Goal: Information Seeking & Learning: Check status

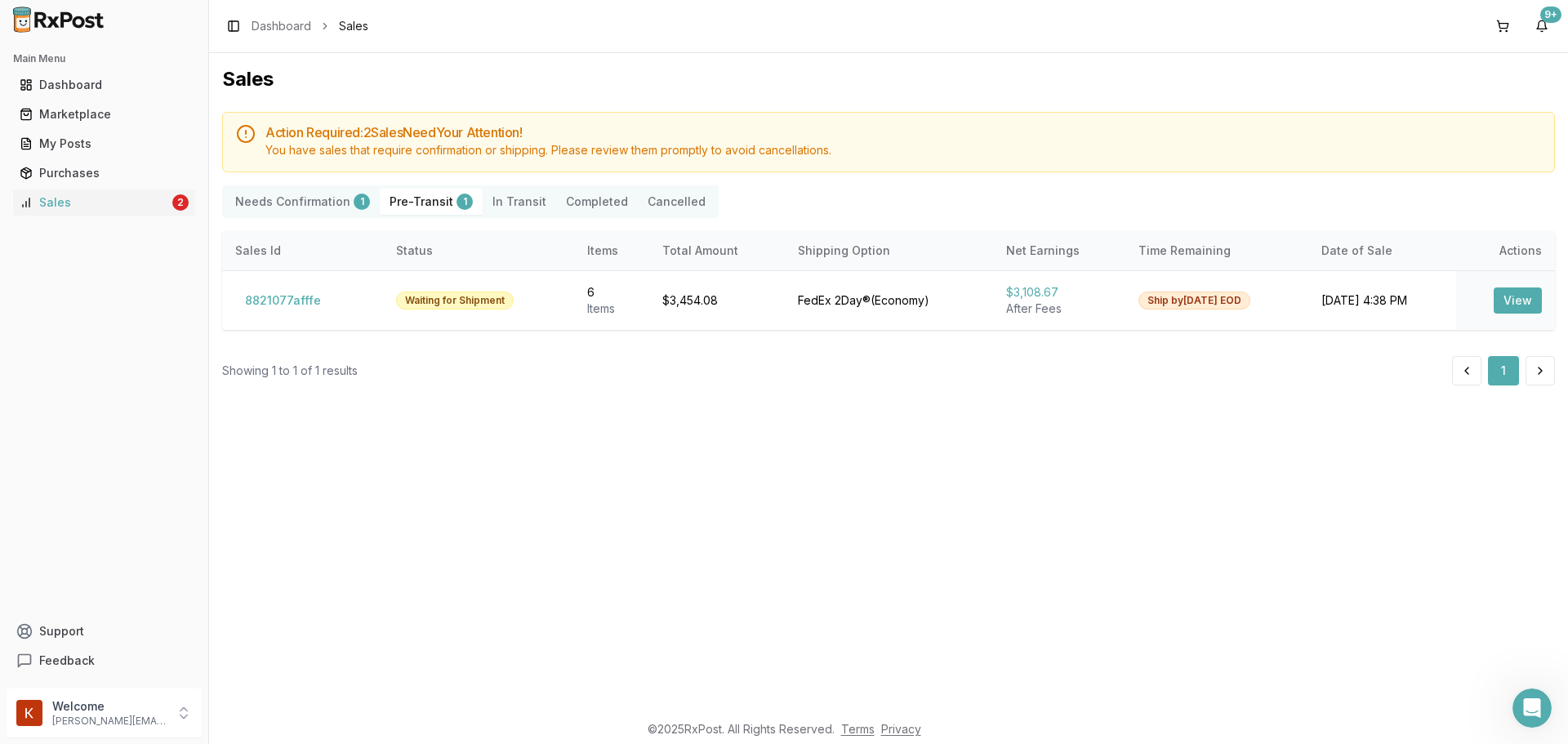
scroll to position [630, 0]
click at [334, 194] on Confirmation "Needs Confirmation 1" at bounding box center [302, 202] width 155 height 26
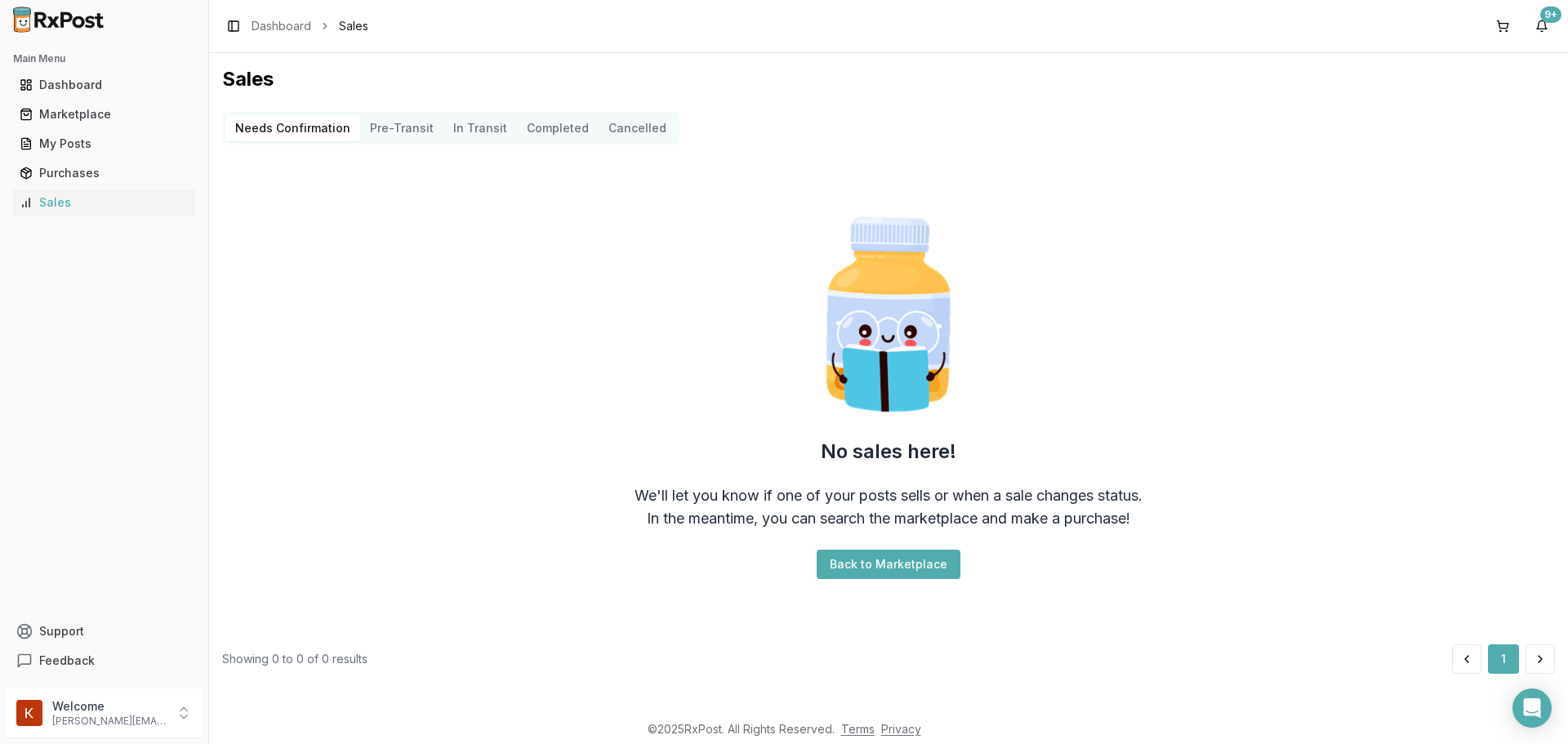
click at [395, 130] on button "Pre-Transit" at bounding box center [402, 128] width 84 height 26
click at [469, 134] on Transit "In Transit" at bounding box center [479, 128] width 73 height 26
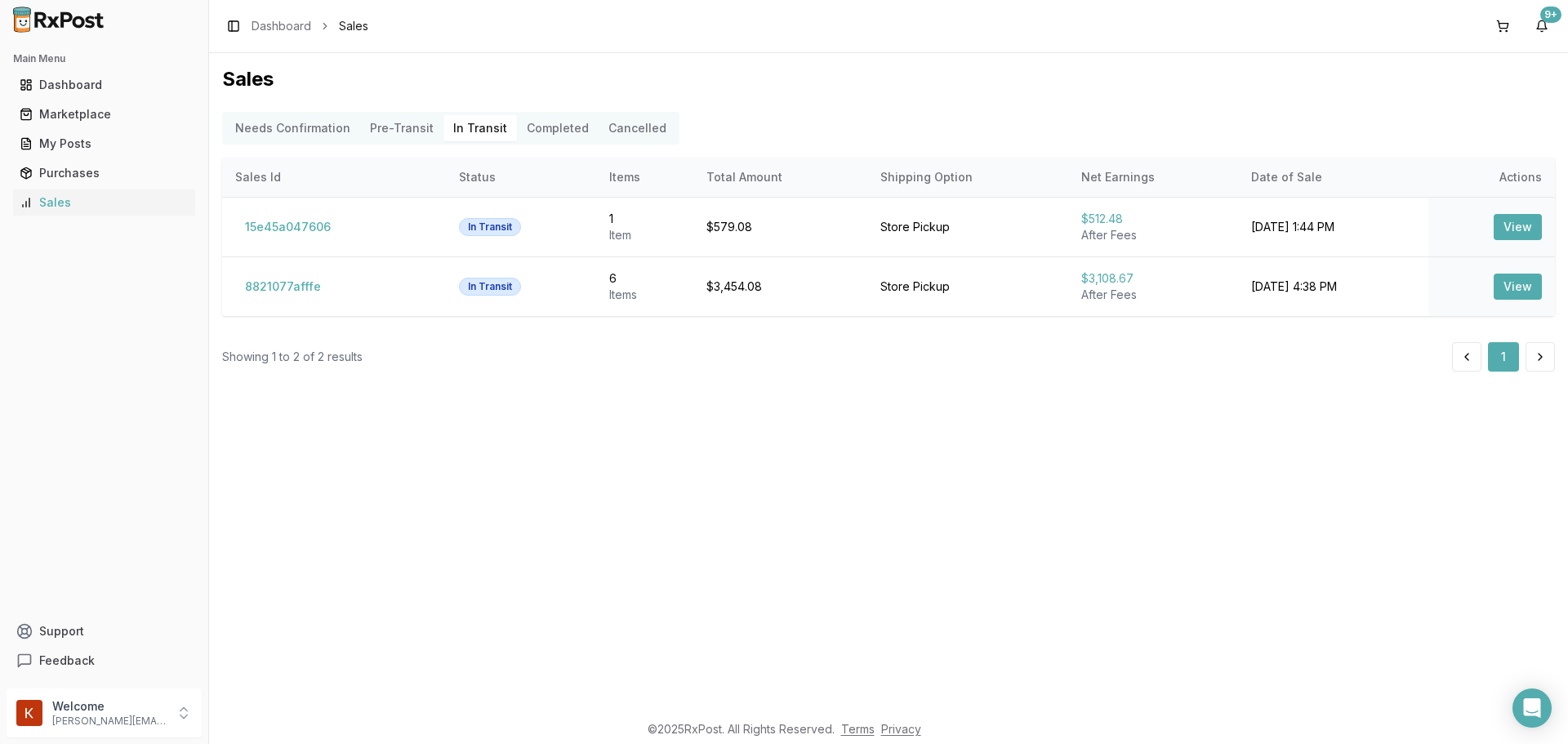
click at [544, 120] on button "Completed" at bounding box center [558, 128] width 82 height 26
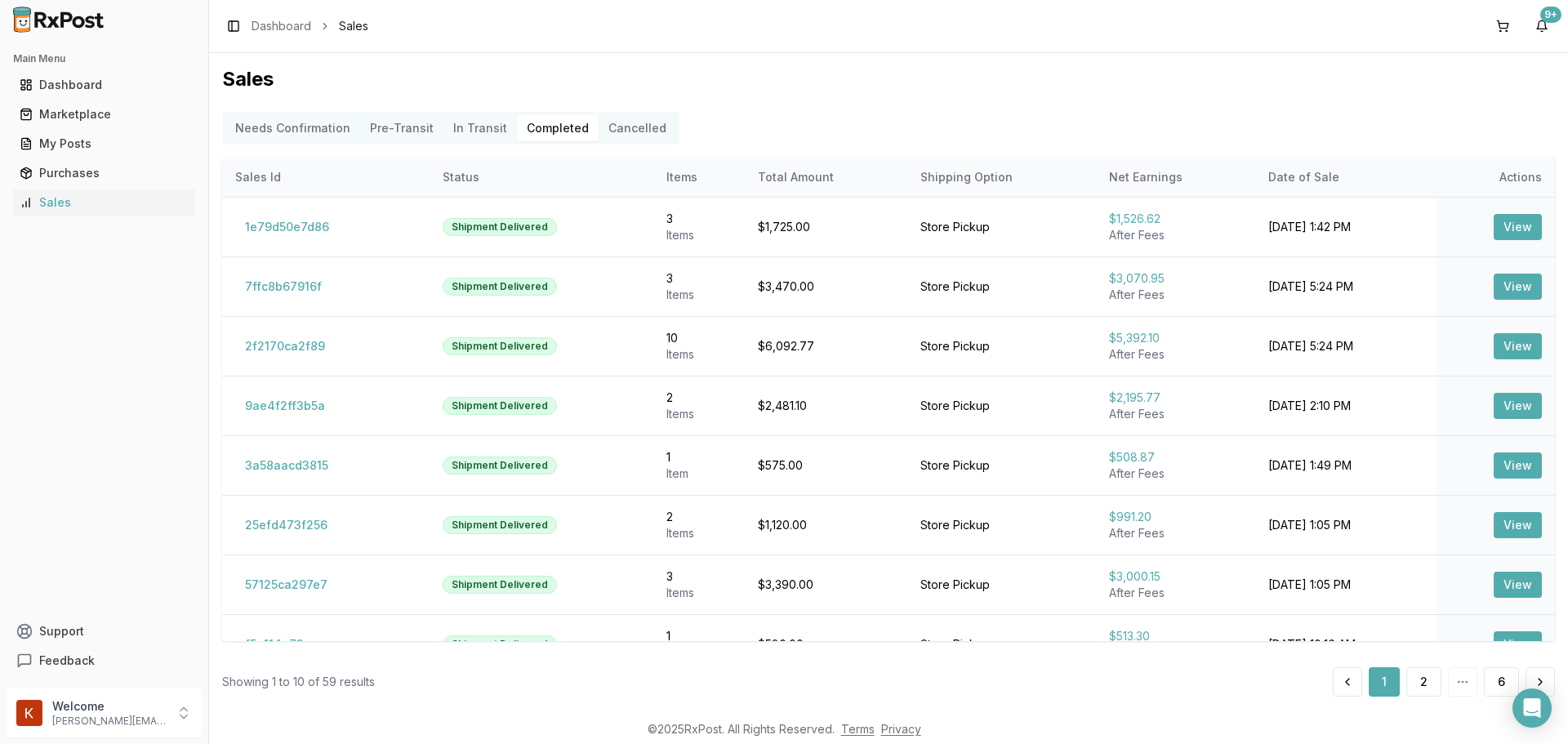
click at [520, 141] on div "Needs Confirmation Pre-Transit In Transit Completed Cancelled" at bounding box center [451, 129] width 458 height 33
click at [93, 79] on div "Dashboard" at bounding box center [104, 85] width 169 height 17
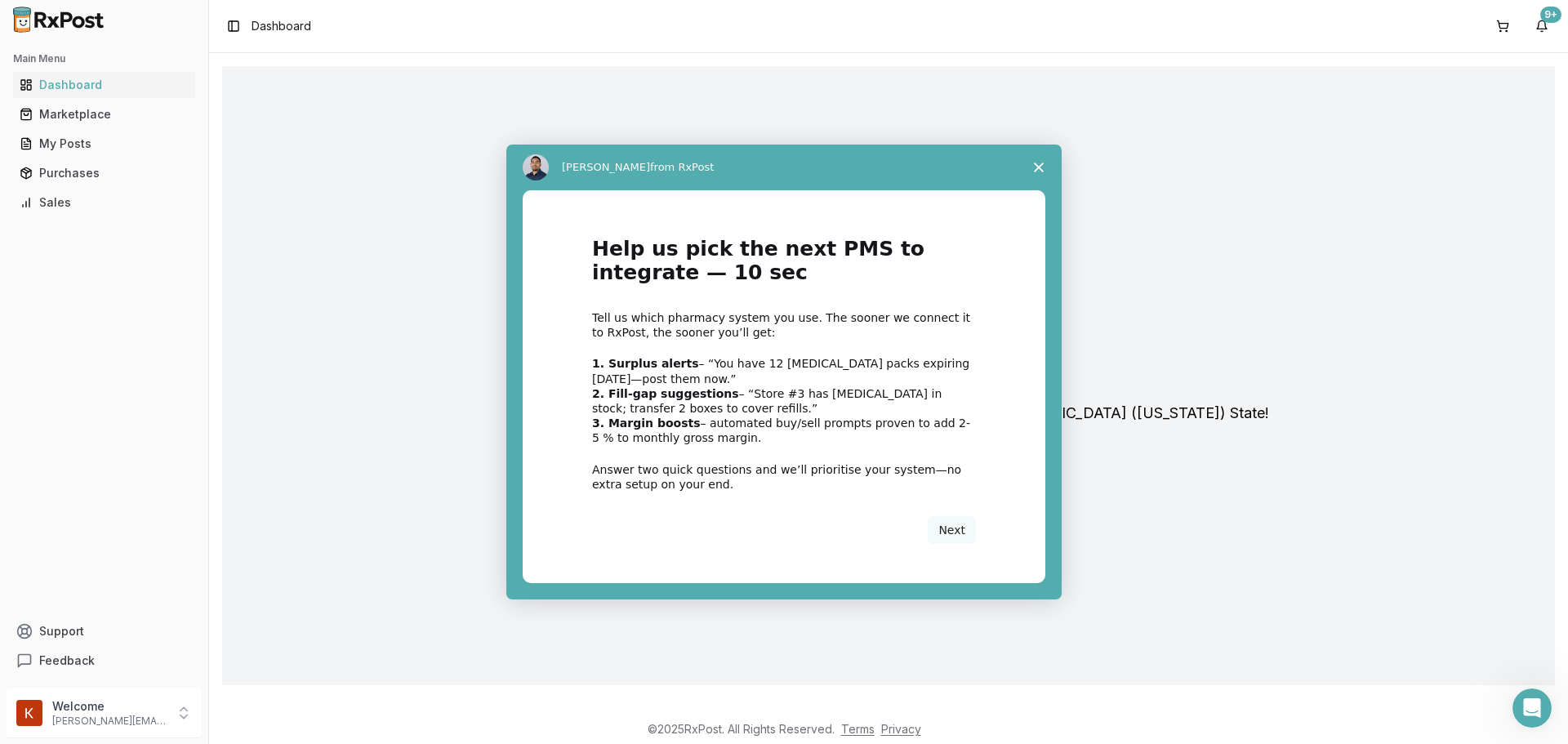
click at [104, 100] on div "Intercom messenger" at bounding box center [784, 372] width 1568 height 744
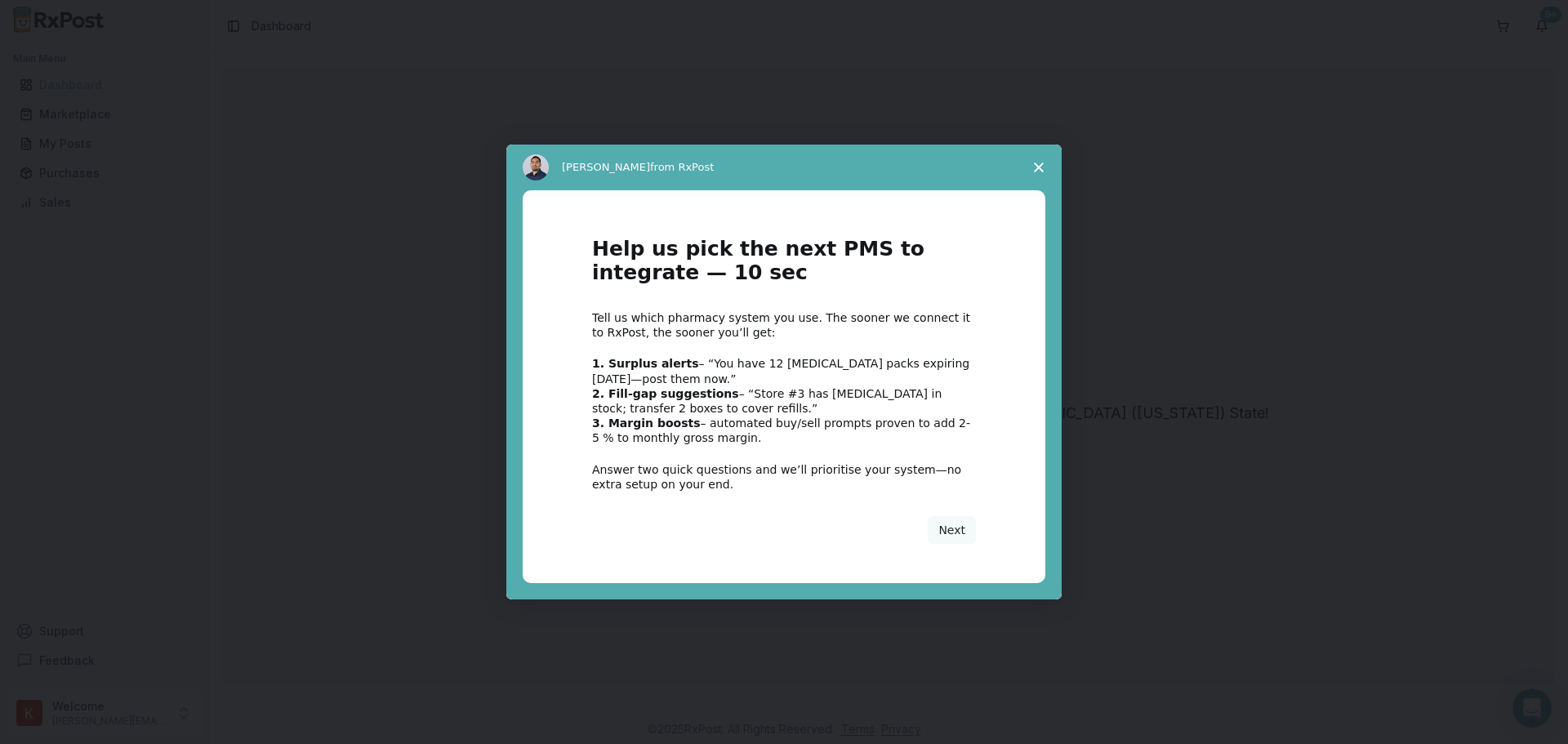
click at [1014, 184] on div "[PERSON_NAME] from RxPost" at bounding box center [784, 167] width 555 height 46
click at [1034, 169] on icon "Close survey" at bounding box center [1039, 167] width 10 height 10
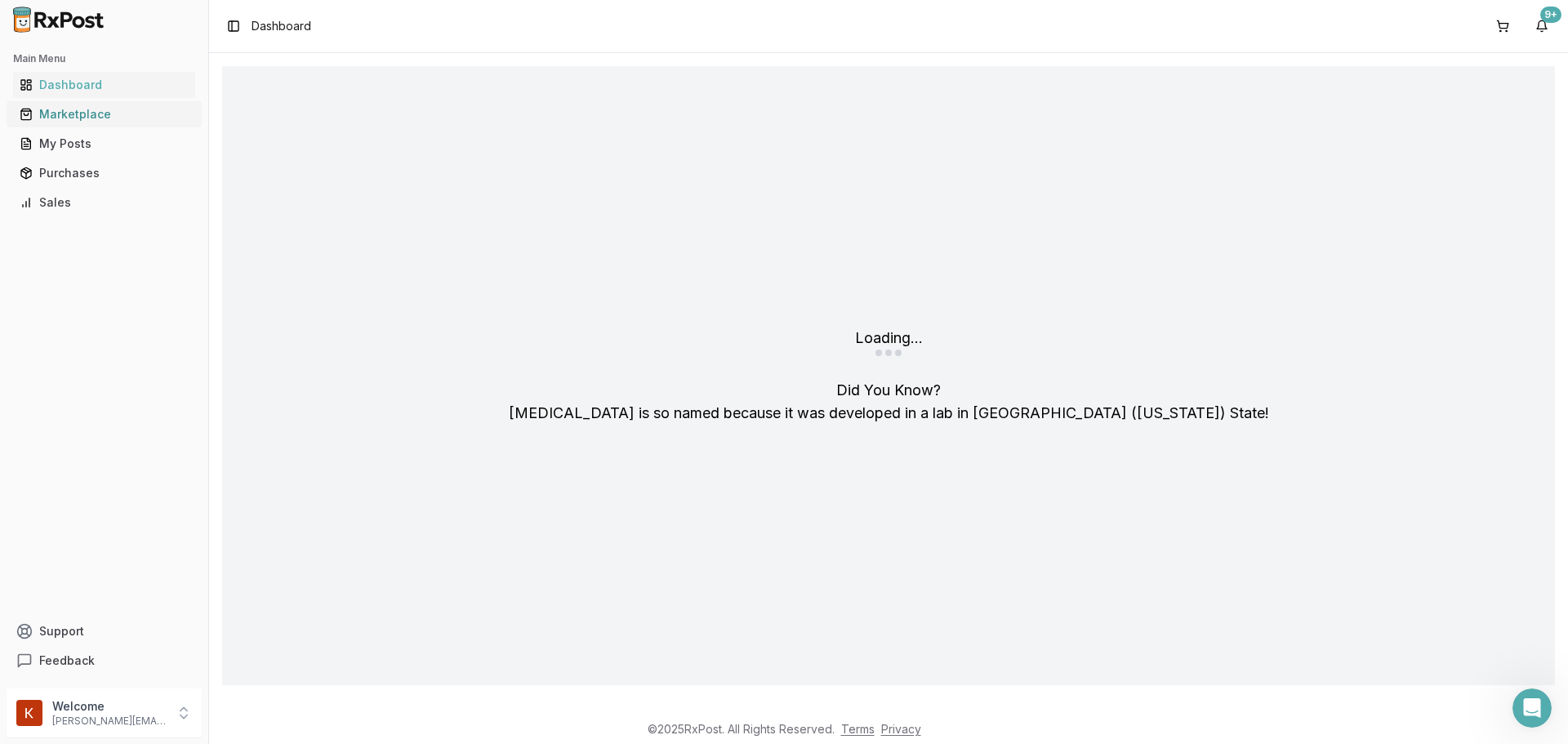
click at [63, 114] on div "Marketplace" at bounding box center [104, 114] width 169 height 17
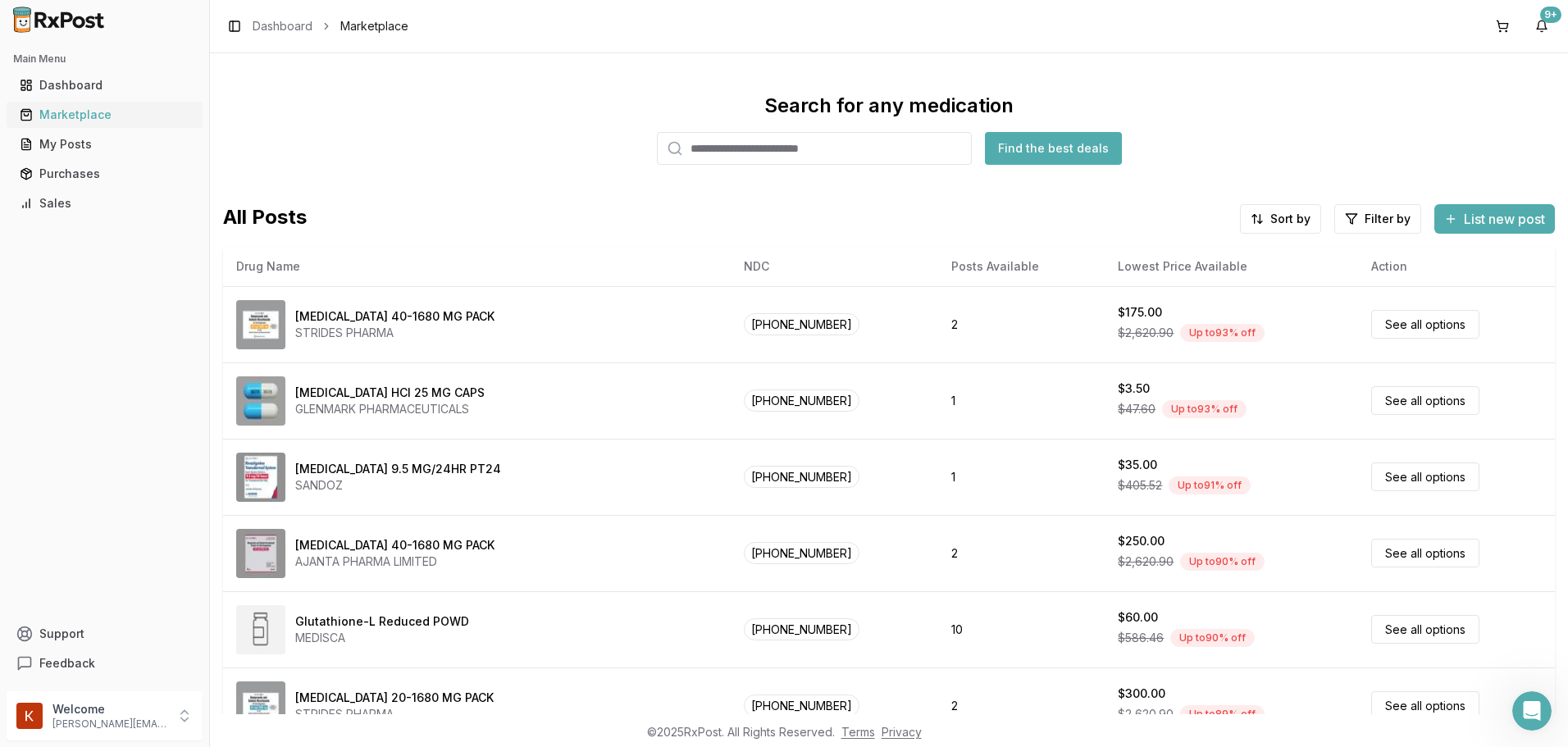
click at [109, 110] on div "Marketplace" at bounding box center [105, 114] width 170 height 17
click at [94, 114] on div "Marketplace" at bounding box center [105, 114] width 170 height 17
click at [105, 94] on link "Dashboard" at bounding box center [104, 85] width 183 height 29
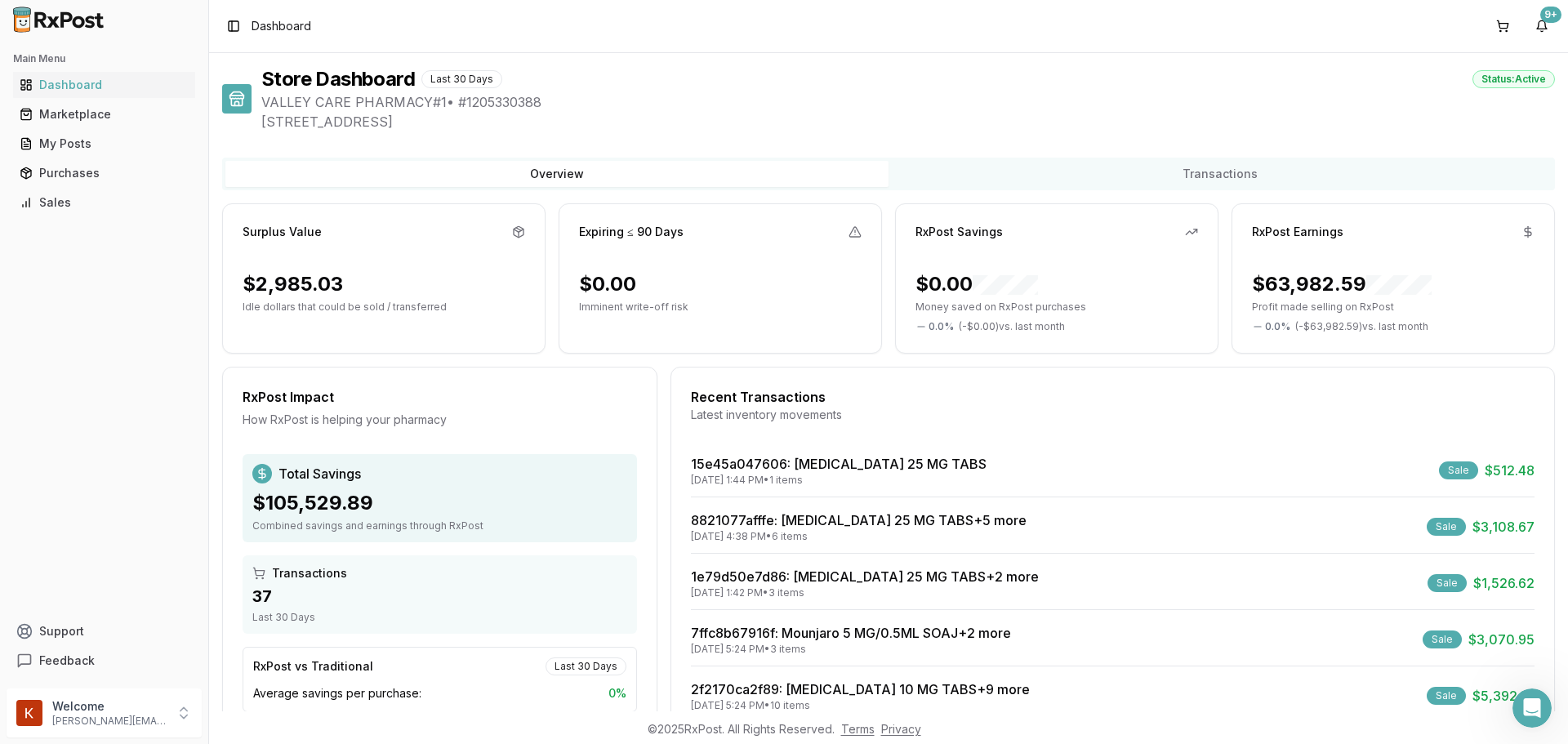
click at [1364, 229] on div "RxPost Earnings" at bounding box center [1394, 232] width 282 height 17
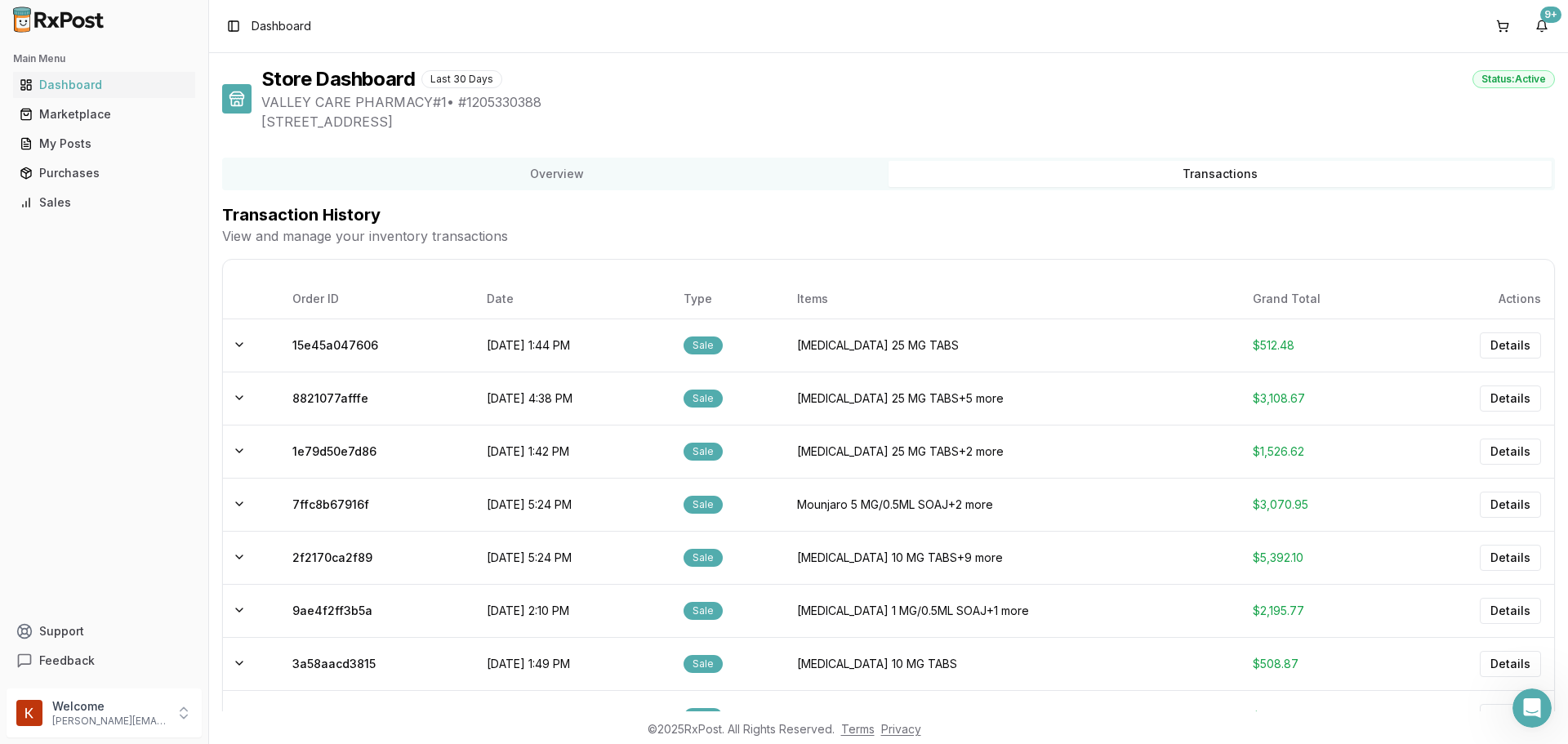
click at [1360, 186] on button "Transactions" at bounding box center [1220, 173] width 663 height 26
click at [1267, 304] on th "Grand Total" at bounding box center [1321, 299] width 163 height 39
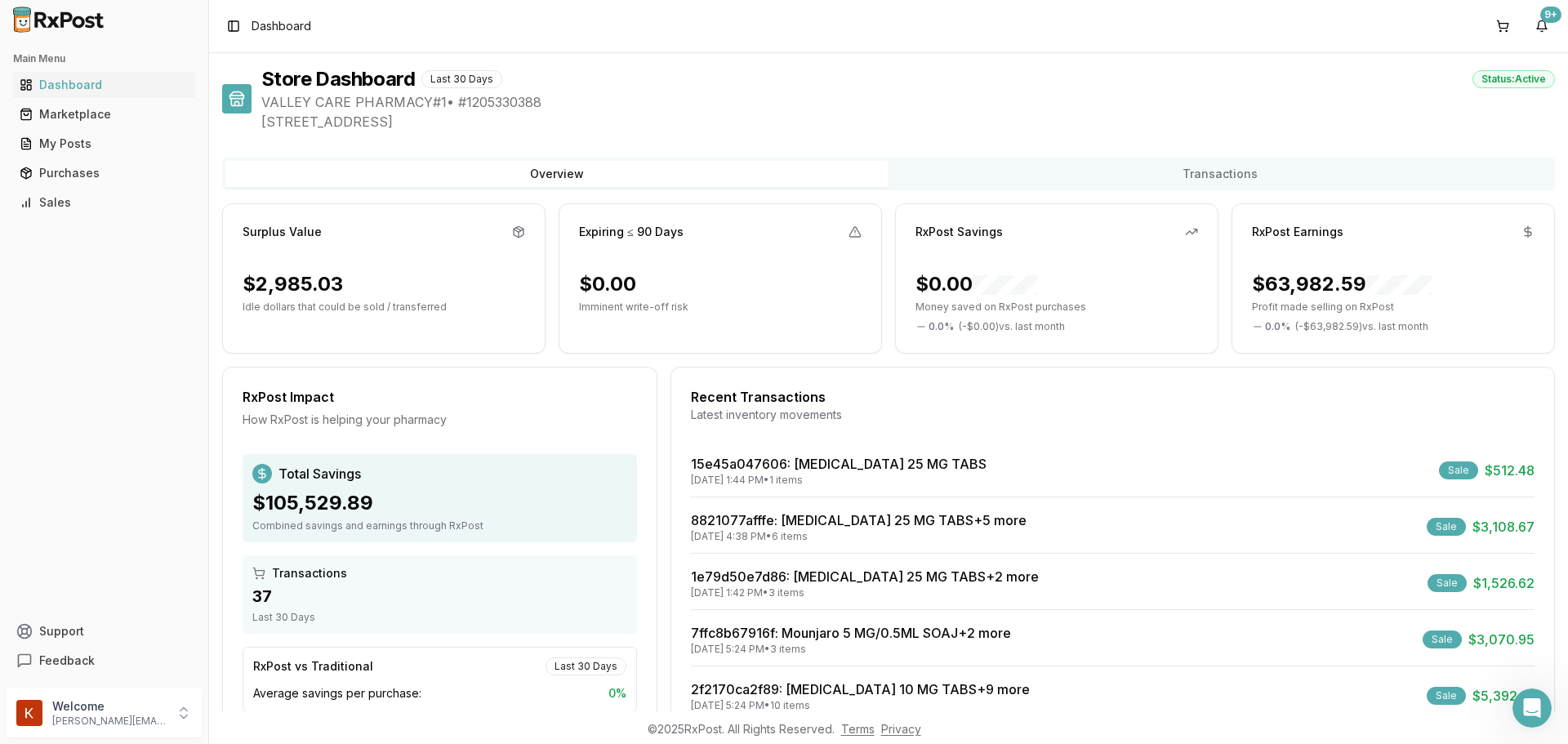
click at [561, 185] on button "Overview" at bounding box center [556, 173] width 663 height 26
click at [853, 238] on icon at bounding box center [854, 231] width 13 height 13
click at [1485, 80] on div "Status: Active" at bounding box center [1513, 79] width 83 height 18
click at [1531, 231] on div "RxPost Earnings" at bounding box center [1394, 238] width 321 height 28
click at [88, 202] on div "Sales" at bounding box center [104, 203] width 169 height 17
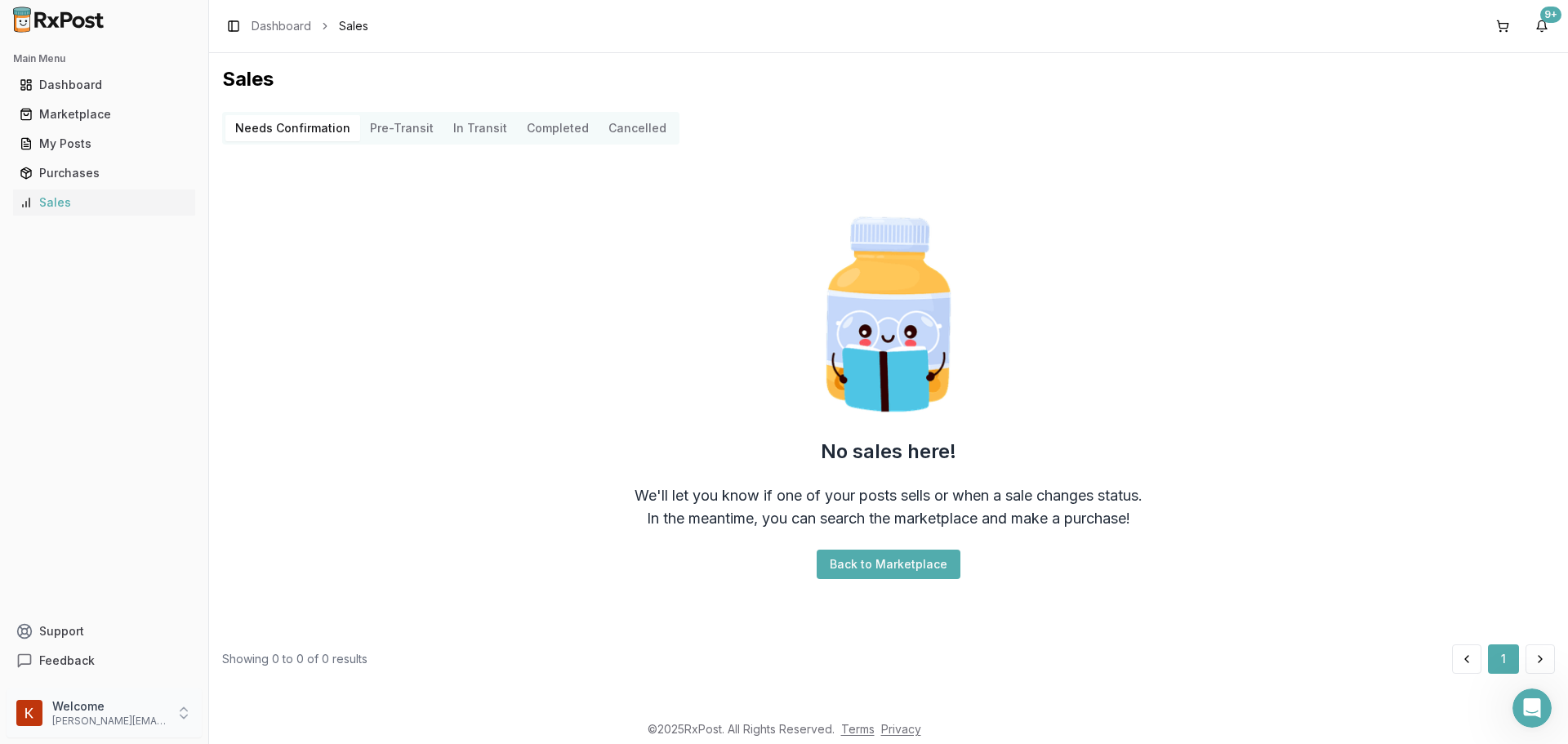
click at [52, 714] on div "Welcome [PERSON_NAME][EMAIL_ADDRESS][DOMAIN_NAME]" at bounding box center [104, 713] width 195 height 49
click at [336, 403] on div "No sales here! We'll let you know if one of your posts sells or when a sale cha…" at bounding box center [888, 394] width 1333 height 473
click at [251, 21] on div "Toggle Sidebar Dashboard Sales" at bounding box center [295, 25] width 146 height 22
